Goal: Task Accomplishment & Management: Use online tool/utility

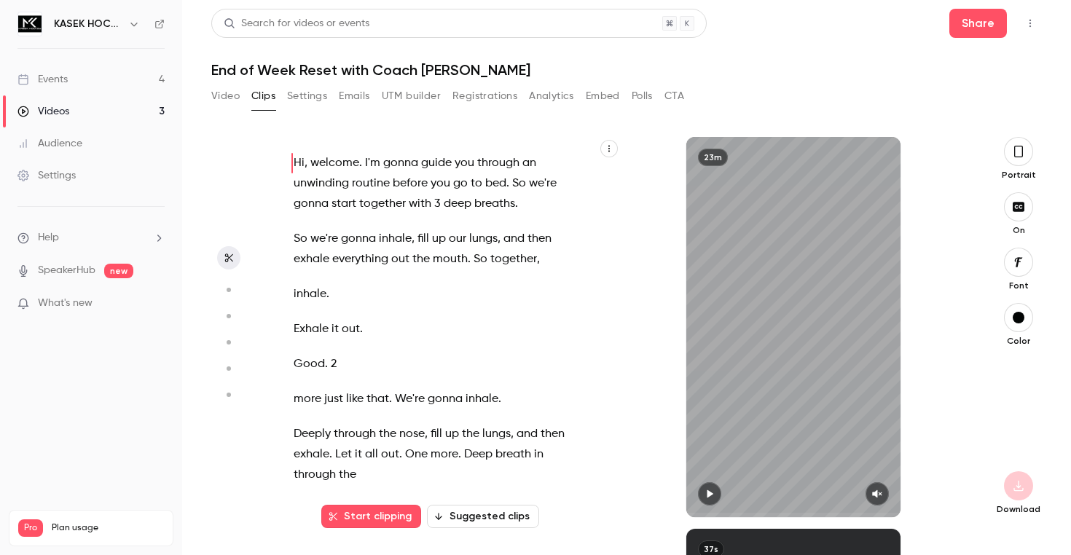
click at [64, 86] on div "Events" at bounding box center [42, 79] width 50 height 15
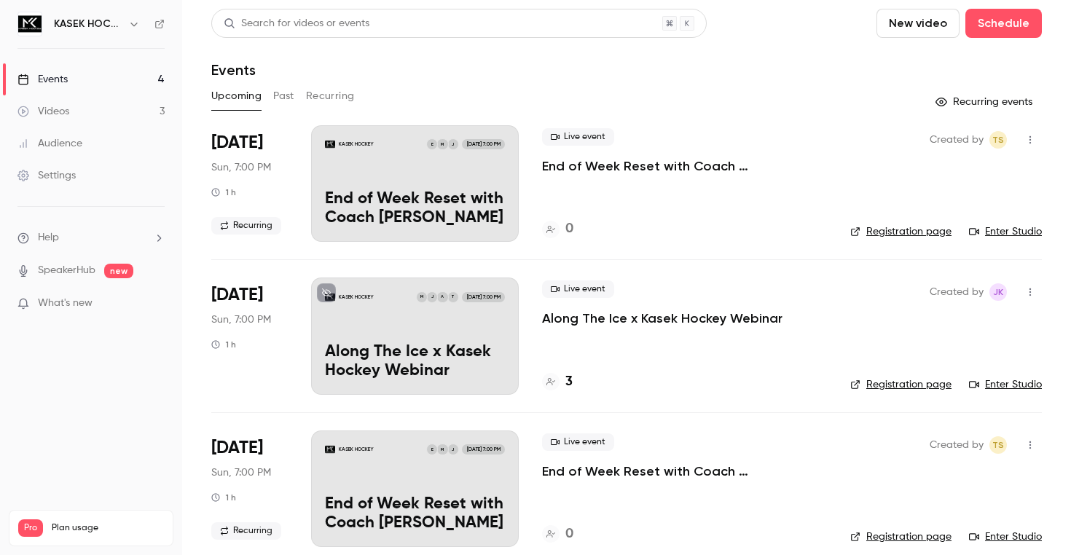
click at [876, 15] on button "New video" at bounding box center [917, 23] width 83 height 29
click at [759, 64] on div "Record" at bounding box center [797, 63] width 111 height 15
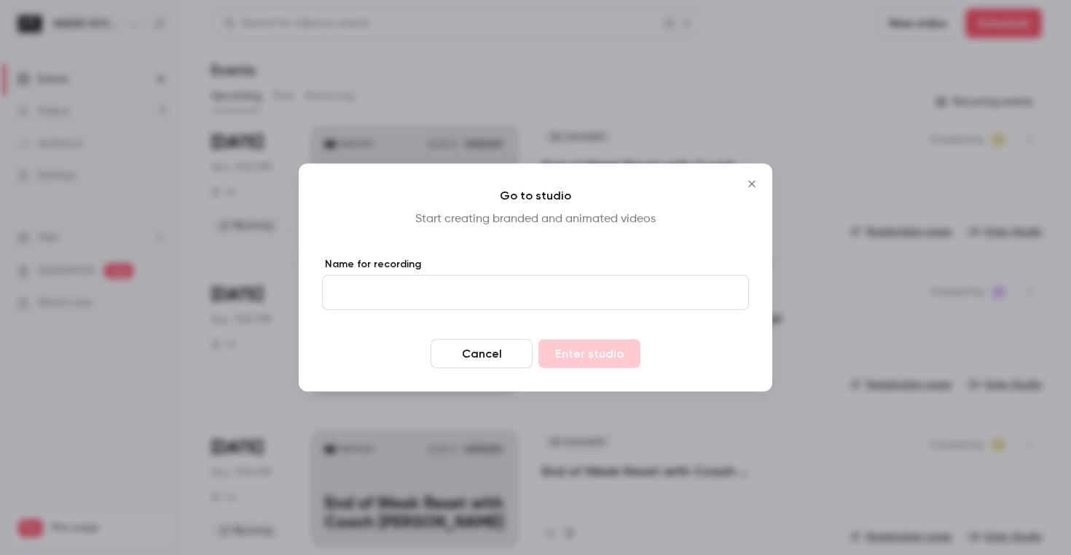
click at [433, 291] on input "Name for recording" at bounding box center [535, 292] width 427 height 35
type input "**********"
click at [604, 359] on button "Enter studio" at bounding box center [589, 353] width 102 height 29
